Goal: Find specific page/section: Find specific page/section

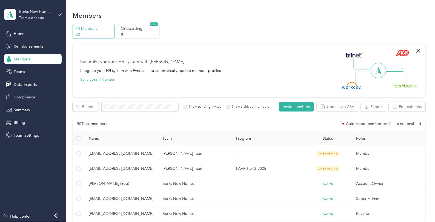
click at [22, 97] on span "Compliance" at bounding box center [25, 98] width 22 height 6
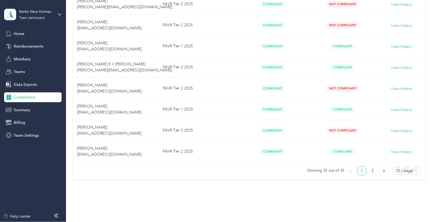
scroll to position [501, 0]
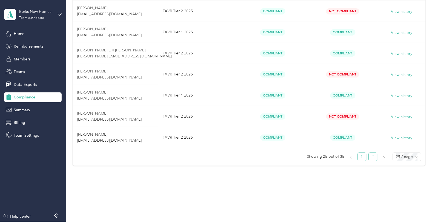
click at [372, 155] on link "2" at bounding box center [373, 157] width 8 height 8
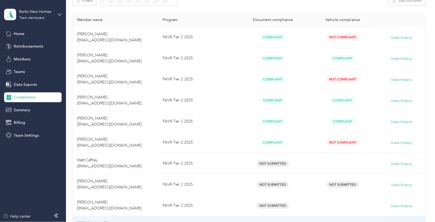
scroll to position [184, 0]
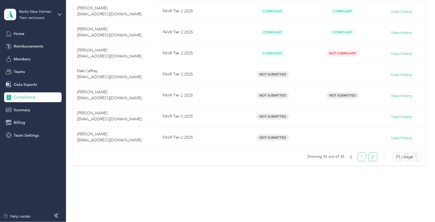
click at [362, 156] on link "1" at bounding box center [362, 157] width 8 height 8
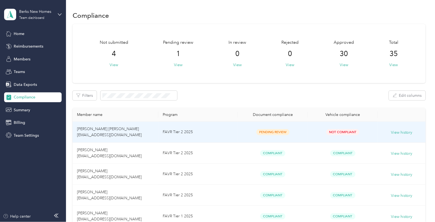
click at [217, 131] on td "FAVR Tier 2 2025" at bounding box center [197, 132] width 79 height 21
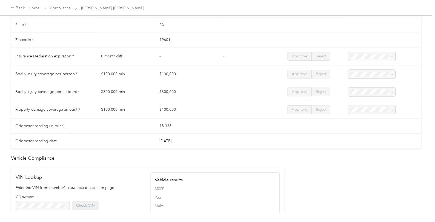
scroll to position [91, 0]
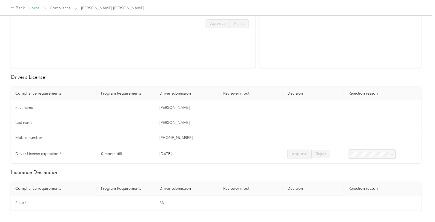
click at [33, 8] on link "Home" at bounding box center [34, 8] width 11 height 5
